Goal: Information Seeking & Learning: Learn about a topic

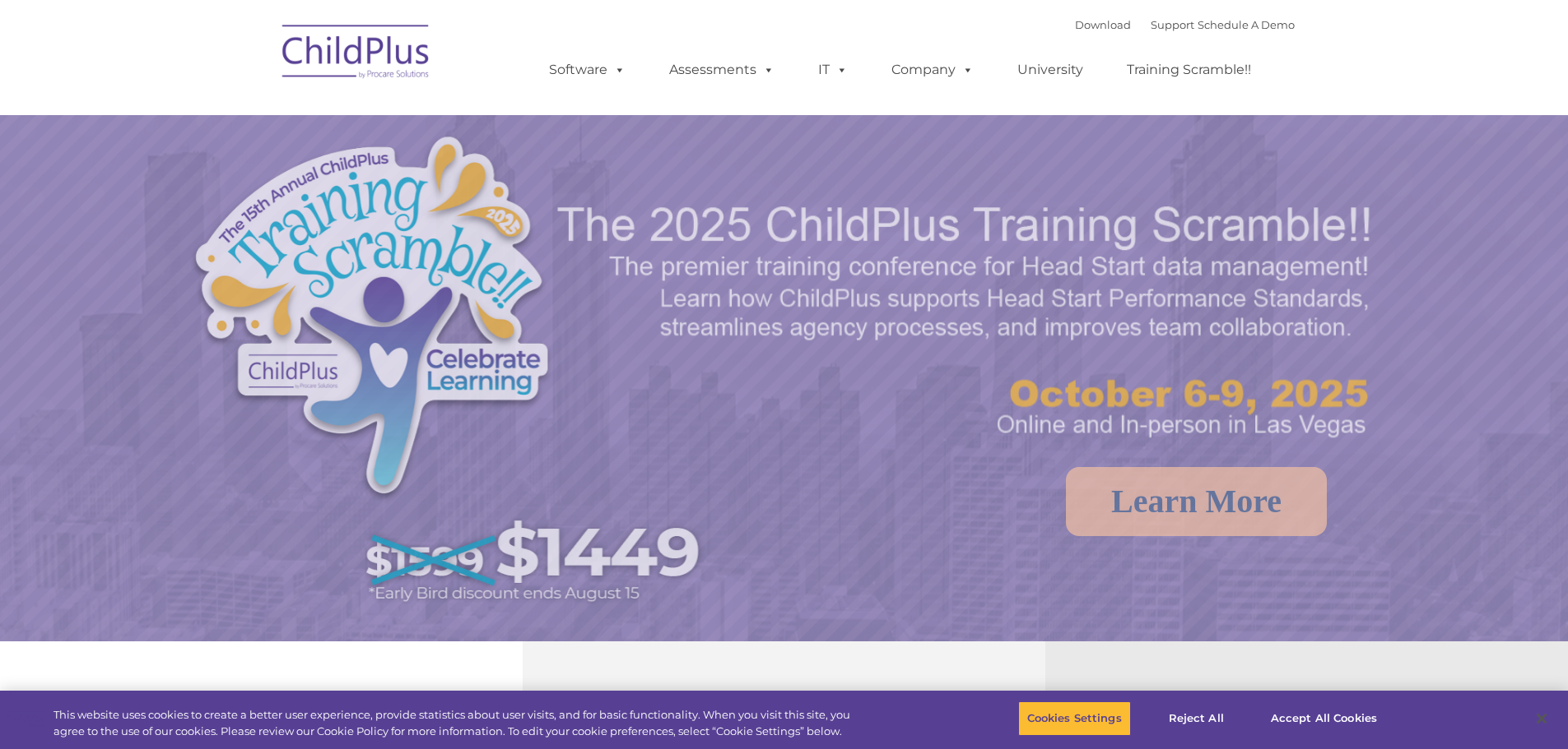
select select "MEDIUM"
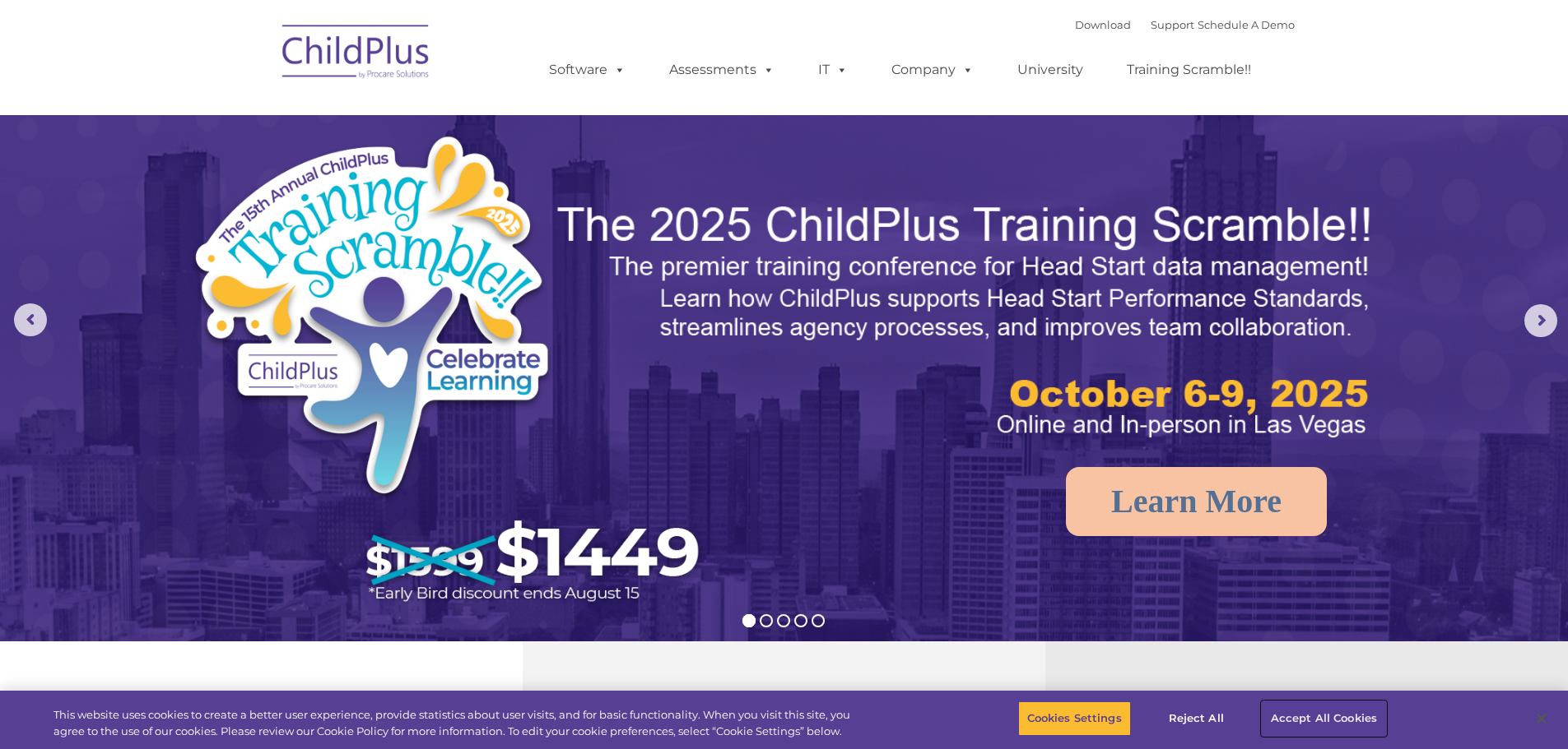
click at [1309, 716] on button "Accept All Cookies" at bounding box center [1324, 718] width 124 height 34
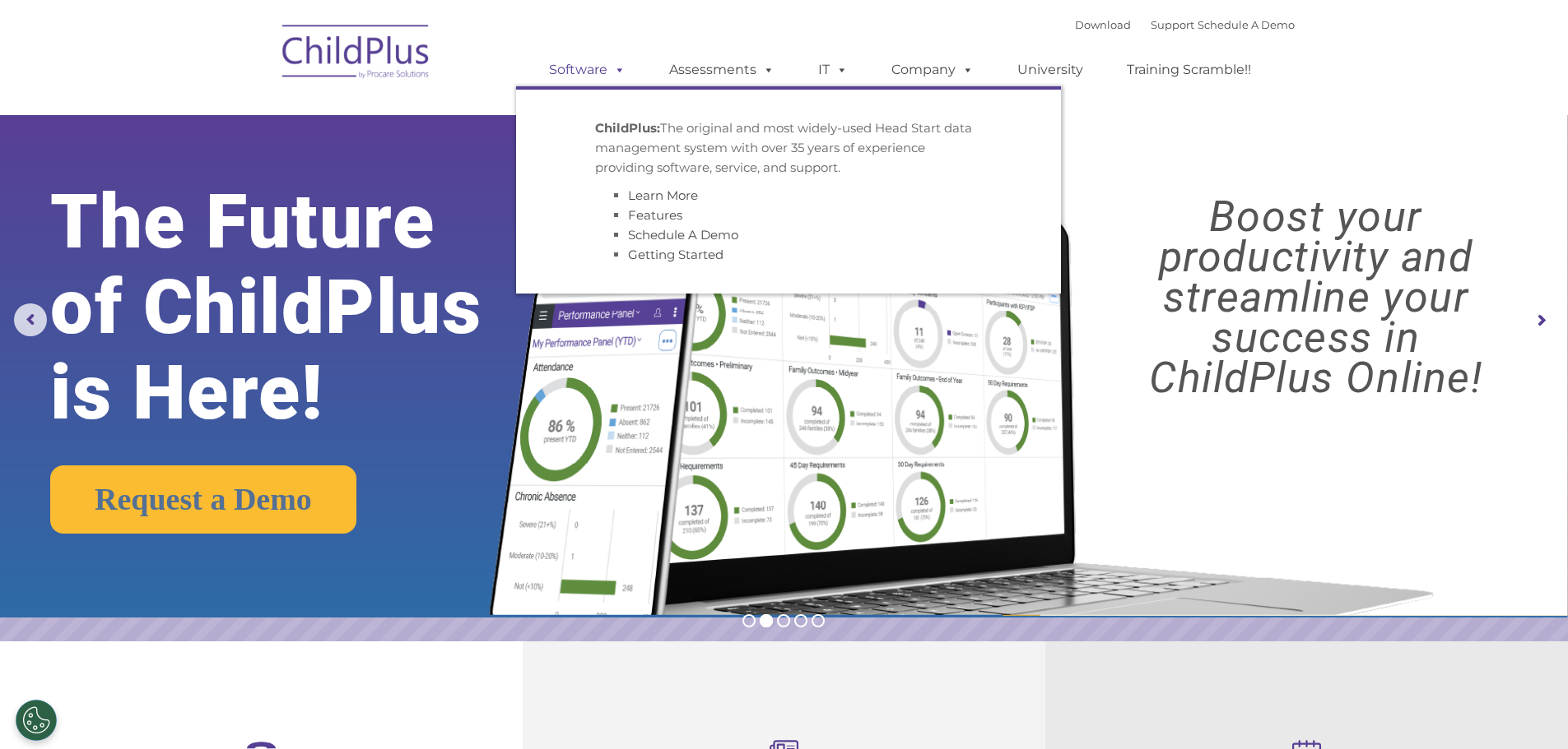
click at [601, 67] on link "Software" at bounding box center [588, 69] width 110 height 33
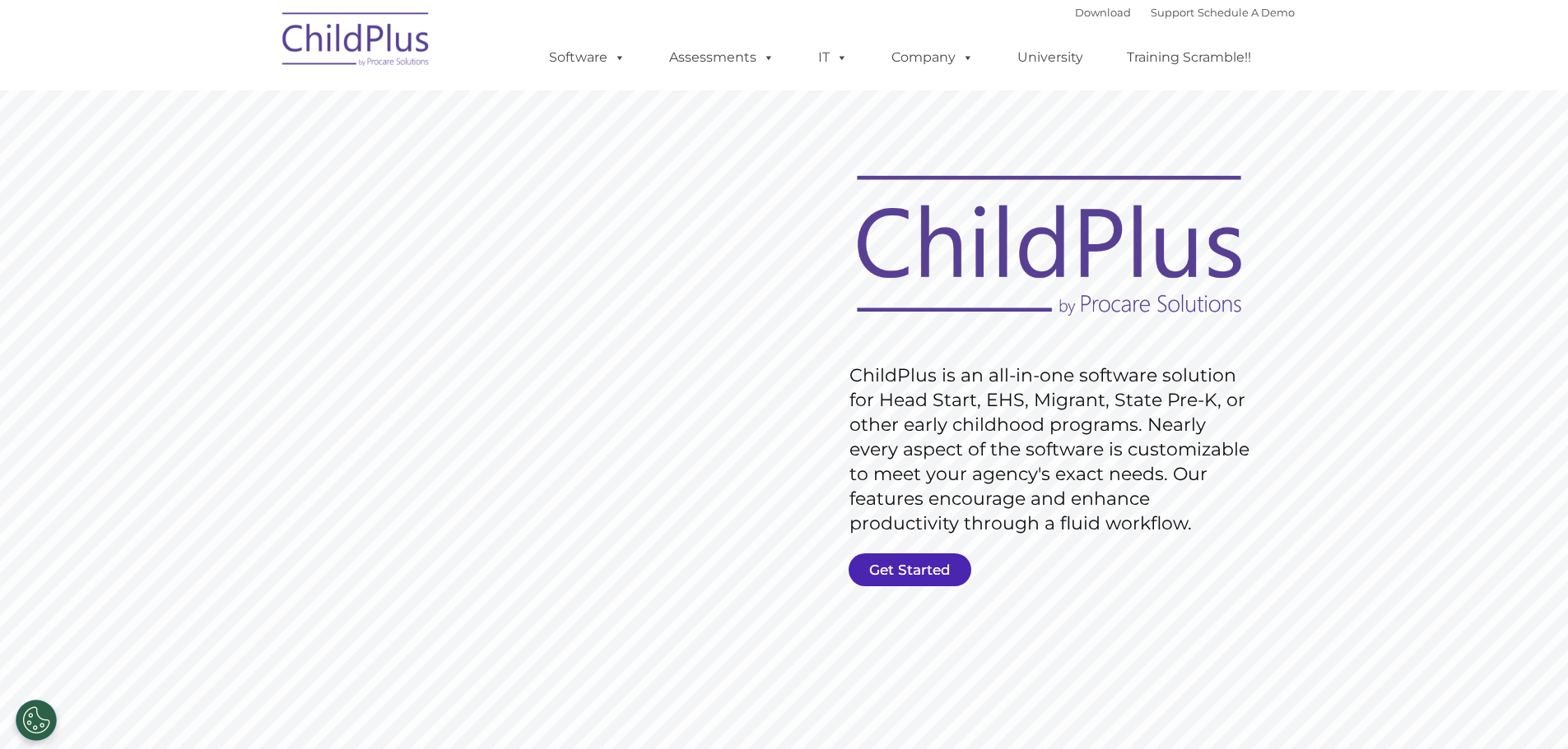
click at [932, 570] on link "Get Started" at bounding box center [910, 569] width 123 height 33
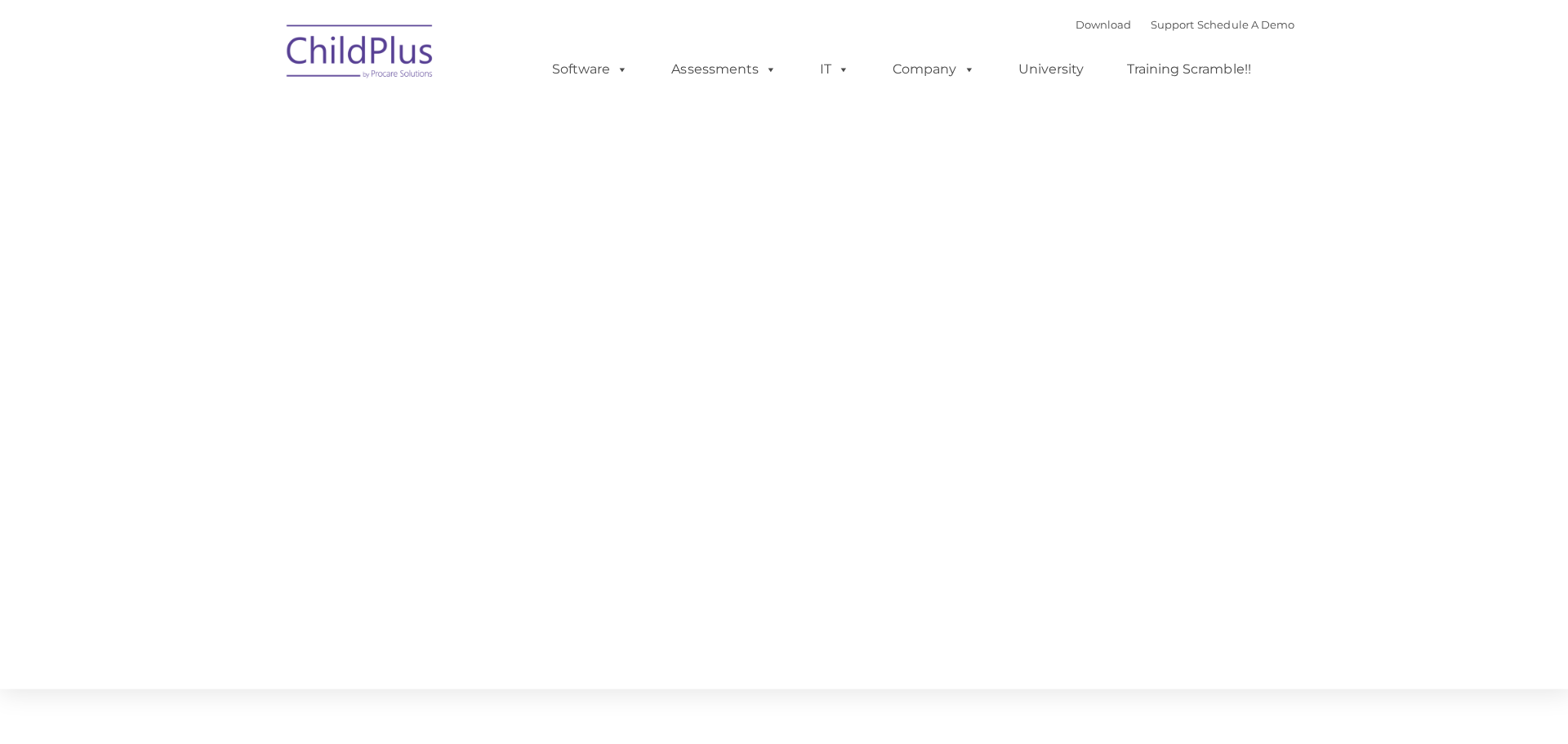
type input ""
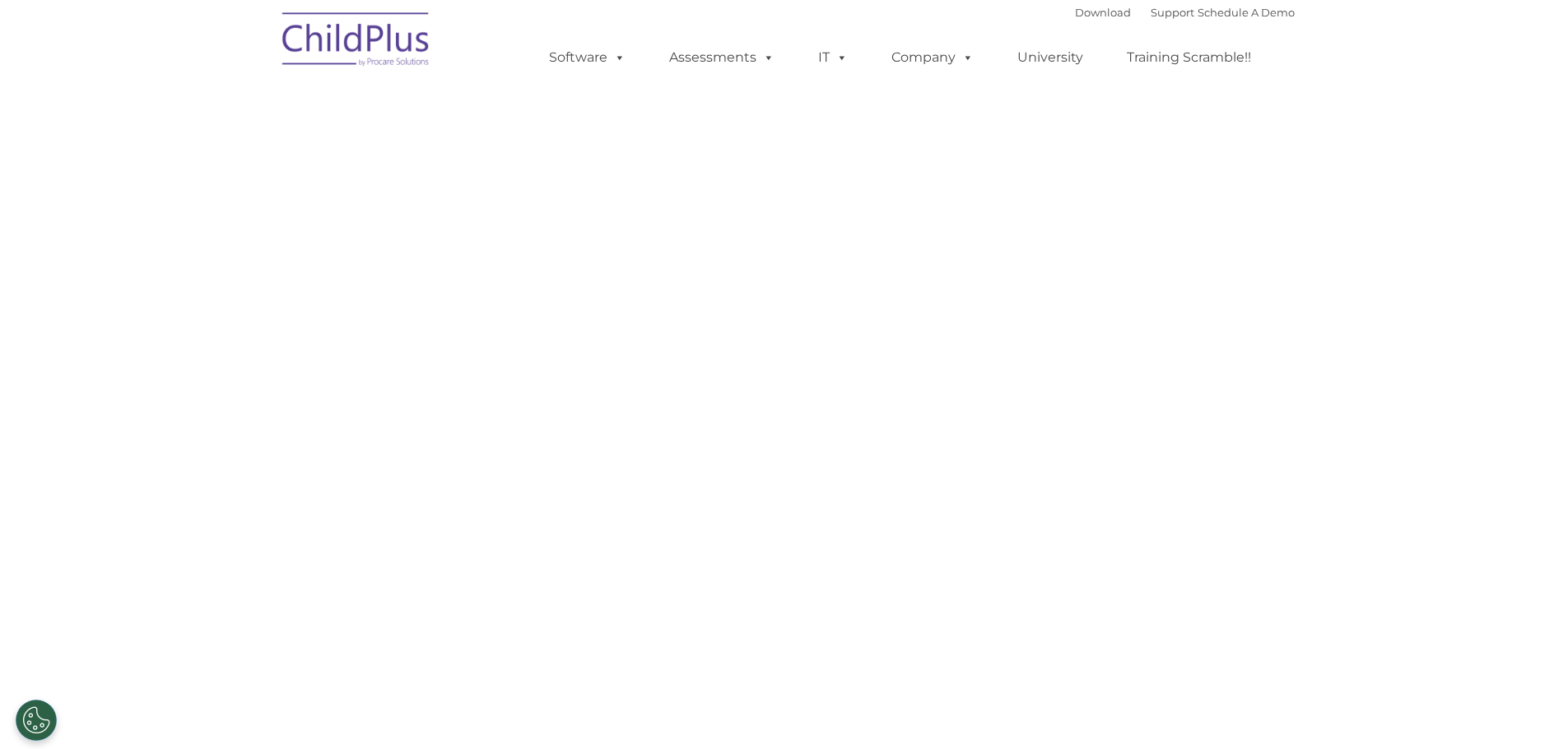
select select "MEDIUM"
